Goal: Browse casually: Explore the website without a specific task or goal

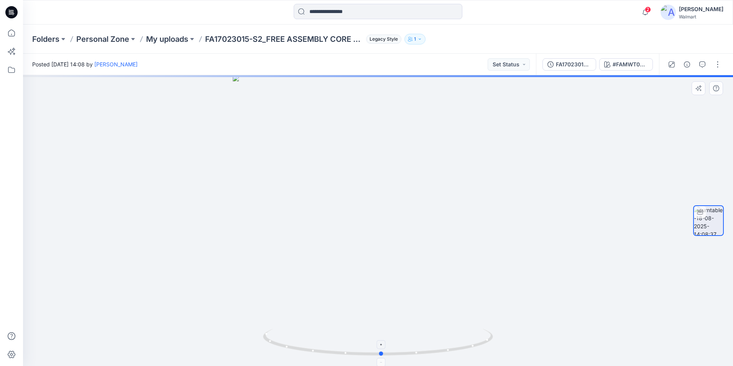
drag, startPoint x: 376, startPoint y: 354, endPoint x: 379, endPoint y: 346, distance: 8.8
click at [379, 346] on icon at bounding box center [379, 342] width 232 height 29
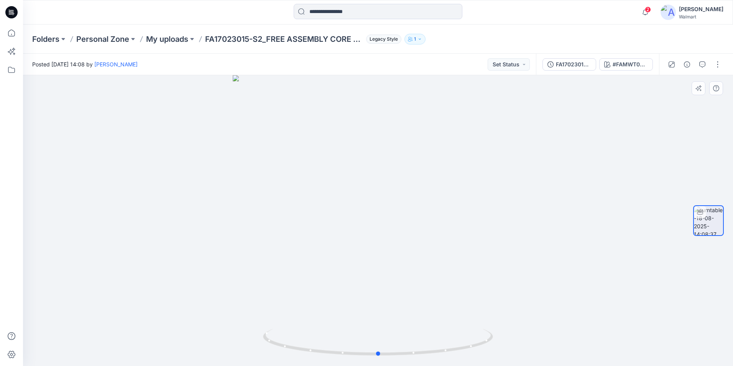
drag, startPoint x: 380, startPoint y: 352, endPoint x: 377, endPoint y: 318, distance: 34.2
click at [377, 318] on div at bounding box center [378, 220] width 710 height 290
drag, startPoint x: 391, startPoint y: 149, endPoint x: 365, endPoint y: 229, distance: 85.1
click at [365, 229] on img at bounding box center [377, 195] width 513 height 339
drag, startPoint x: 379, startPoint y: 352, endPoint x: 561, endPoint y: 253, distance: 207.1
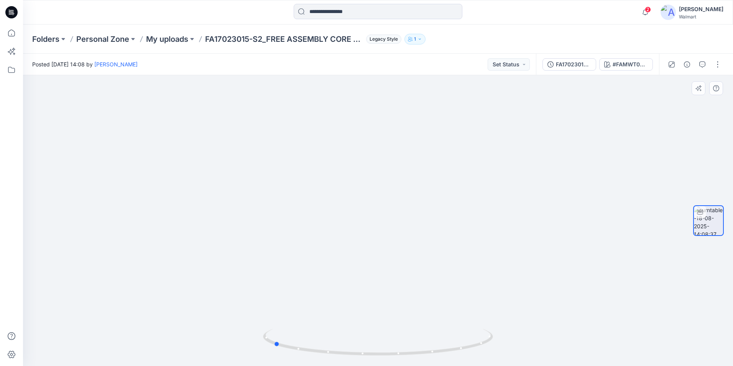
click at [714, 278] on div "#FAMWT00155SP26_FA_CTA_SP26_WTOX03_FA_CTA_SP26_WTOX03_4 Loading... Material Pro…" at bounding box center [378, 220] width 710 height 290
drag, startPoint x: 479, startPoint y: 346, endPoint x: 365, endPoint y: 270, distance: 137.1
click at [380, 353] on icon at bounding box center [379, 342] width 232 height 29
click at [455, 39] on div "Folders Personal Zone My uploads FA17023015-S2_FREE ASSEMBLY CORE LS OXFORD SHI…" at bounding box center [347, 39] width 631 height 11
click at [647, 10] on icon "button" at bounding box center [645, 12] width 15 height 15
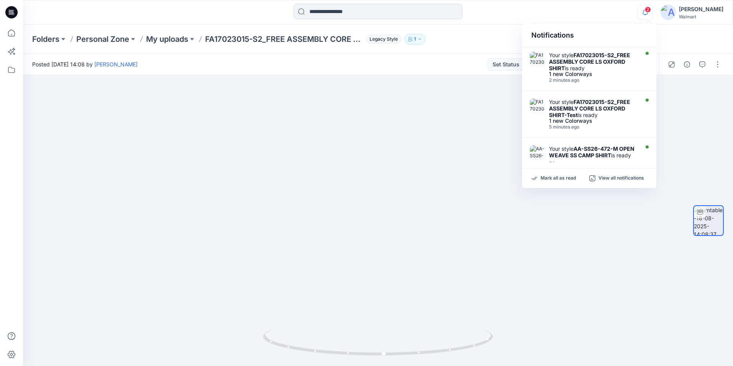
click at [598, 10] on div "2 Notifications Your style FA17023015-S2_FREE ASSEMBLY CORE LS OXFORD SHIRT is …" at bounding box center [377, 12] width 709 height 17
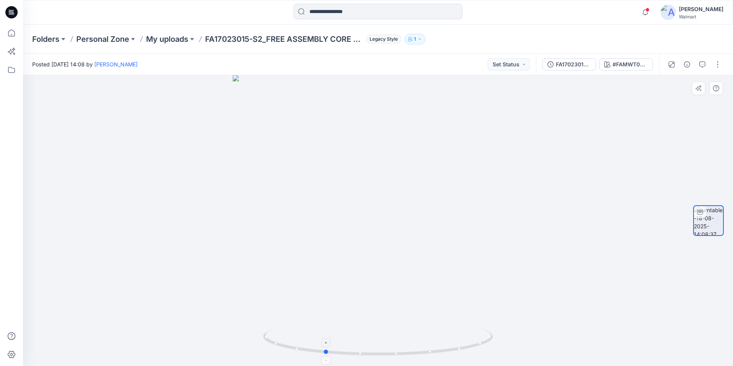
drag, startPoint x: 384, startPoint y: 355, endPoint x: 325, endPoint y: 354, distance: 59.8
click at [325, 354] on icon at bounding box center [379, 342] width 232 height 29
drag, startPoint x: 325, startPoint y: 352, endPoint x: 584, endPoint y: 339, distance: 258.9
click at [584, 339] on div at bounding box center [378, 220] width 710 height 290
